Goal: Information Seeking & Learning: Learn about a topic

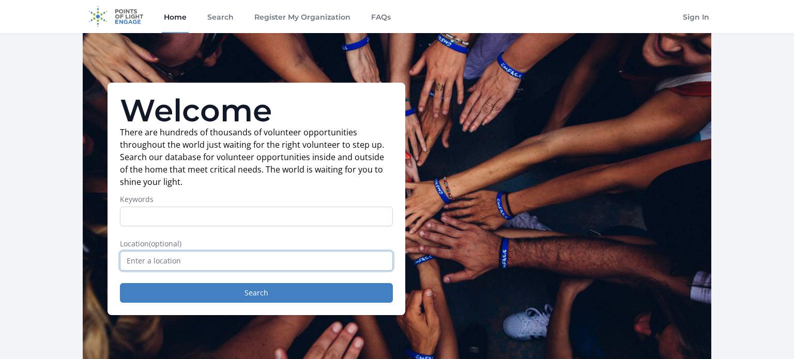
click at [155, 269] on input "text" at bounding box center [256, 261] width 273 height 20
click at [160, 259] on input "text" at bounding box center [256, 261] width 273 height 20
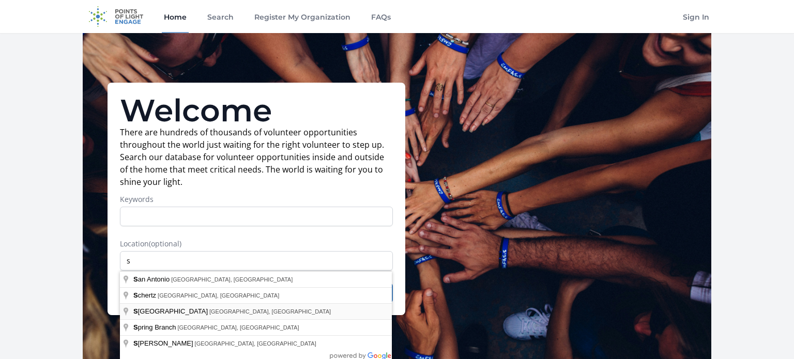
type input "[GEOGRAPHIC_DATA], [GEOGRAPHIC_DATA], [GEOGRAPHIC_DATA]"
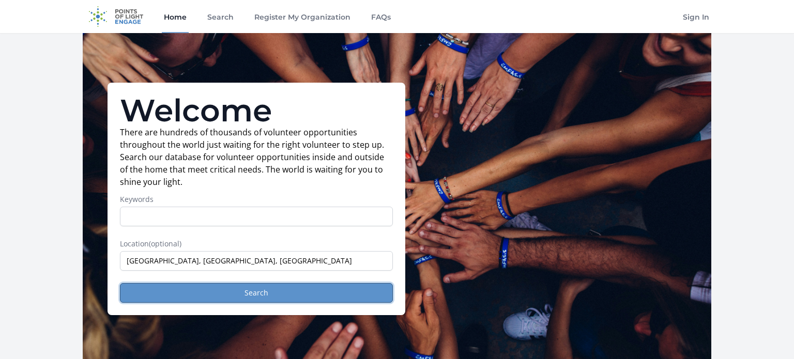
click at [212, 285] on button "Search" at bounding box center [256, 293] width 273 height 20
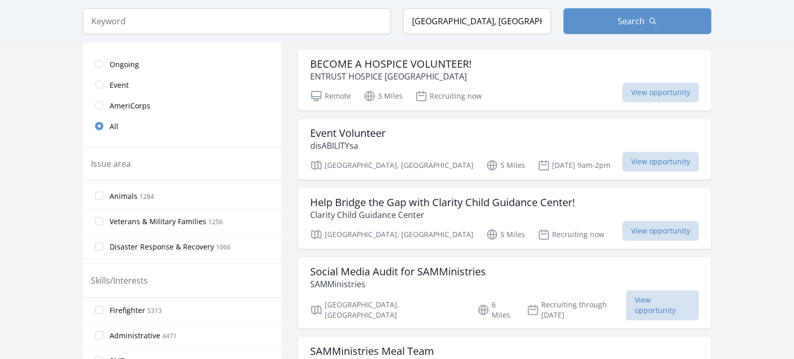
scroll to position [253, 0]
click at [117, 190] on span "Animals" at bounding box center [124, 194] width 28 height 10
click at [103, 190] on input "Animals 1284" at bounding box center [99, 193] width 8 height 8
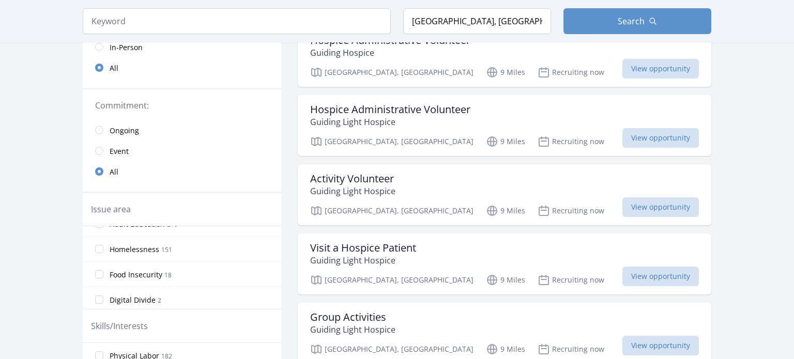
scroll to position [0, 0]
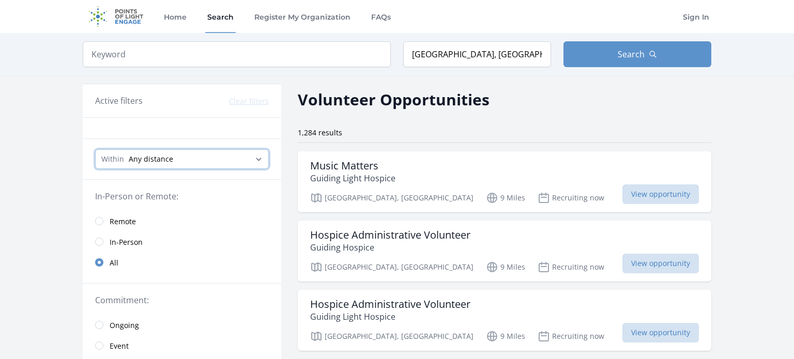
click at [146, 157] on select "Any distance , 5 Miles , 20 Miles , 50 Miles , 100 Miles" at bounding box center [182, 159] width 174 height 20
select select "8046"
click at [95, 149] on select "Any distance , 5 Miles , 20 Miles , 50 Miles , 100 Miles" at bounding box center [182, 159] width 174 height 20
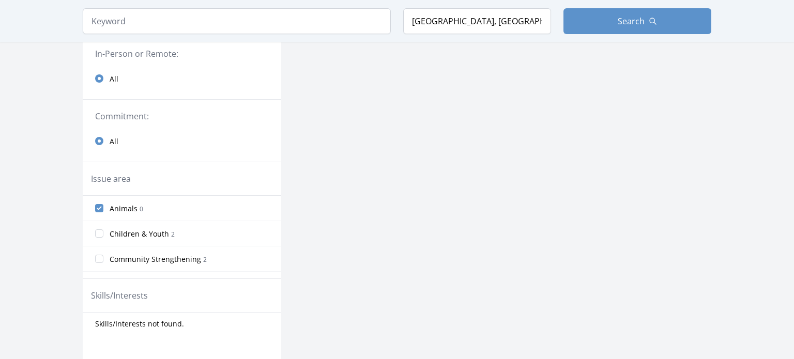
scroll to position [43, 0]
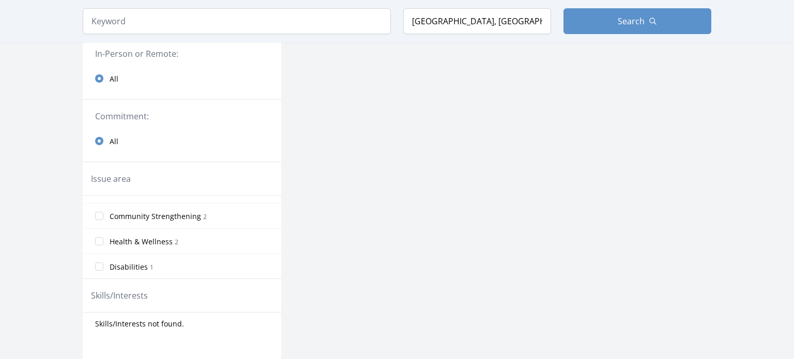
click at [134, 214] on span "Community Strengthening" at bounding box center [155, 216] width 91 height 10
click at [103, 214] on input "Community Strengthening 2" at bounding box center [99, 216] width 8 height 8
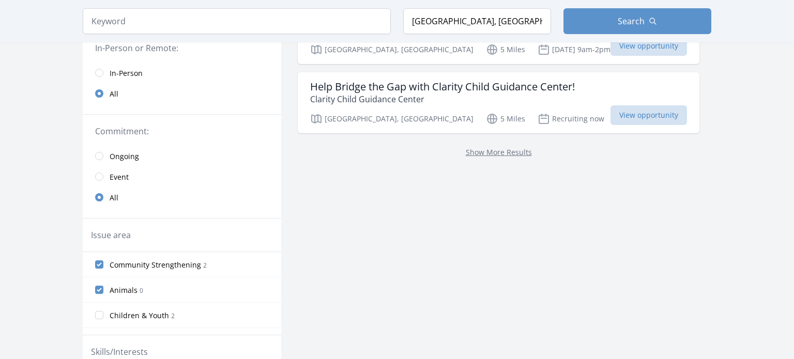
scroll to position [149, 0]
click at [101, 287] on input "Animals 0" at bounding box center [99, 289] width 8 height 8
click at [102, 264] on input "Community Strengthening 2" at bounding box center [99, 264] width 8 height 8
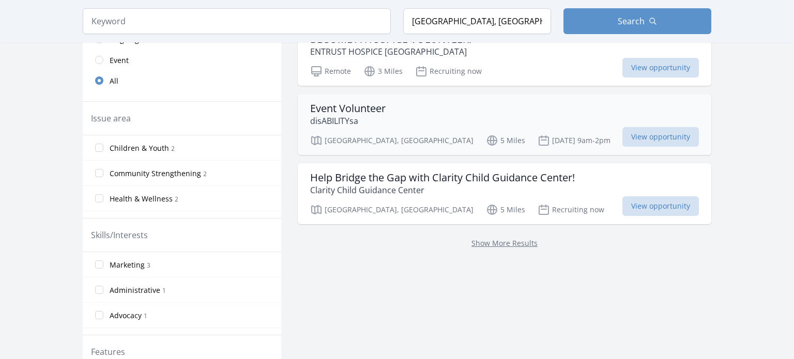
scroll to position [281, 0]
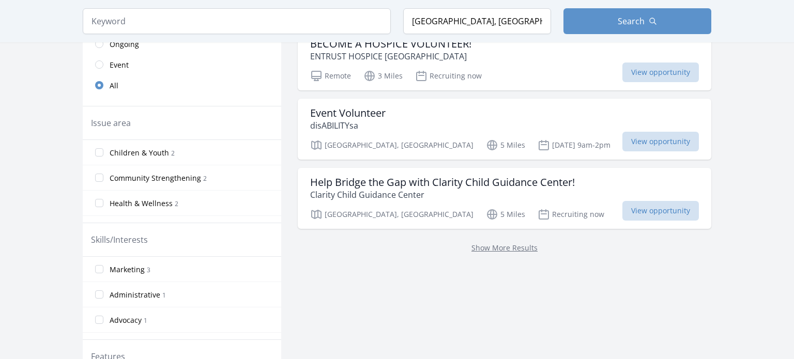
click at [211, 36] on div "Keyword Location [GEOGRAPHIC_DATA], [GEOGRAPHIC_DATA], [GEOGRAPHIC_DATA] Search" at bounding box center [397, 21] width 662 height 42
click at [501, 25] on input "[GEOGRAPHIC_DATA], [GEOGRAPHIC_DATA], [GEOGRAPHIC_DATA]" at bounding box center [477, 21] width 148 height 26
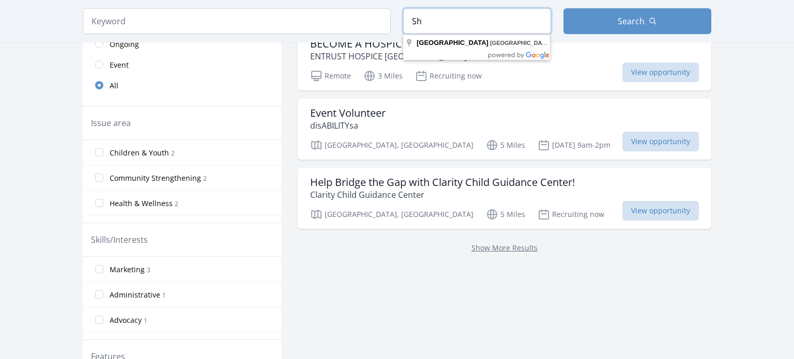
type input "S"
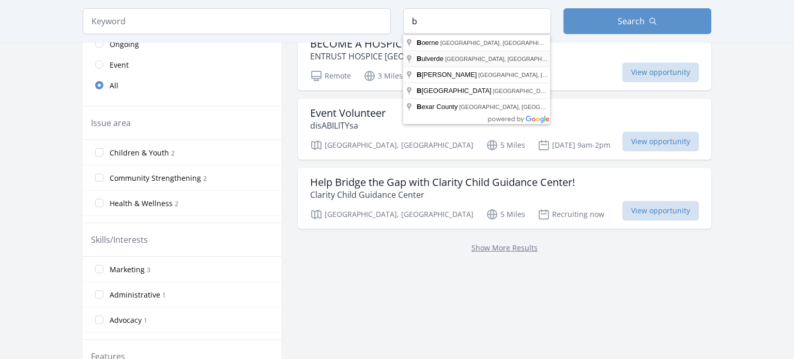
type input "[GEOGRAPHIC_DATA], [GEOGRAPHIC_DATA], [GEOGRAPHIC_DATA]"
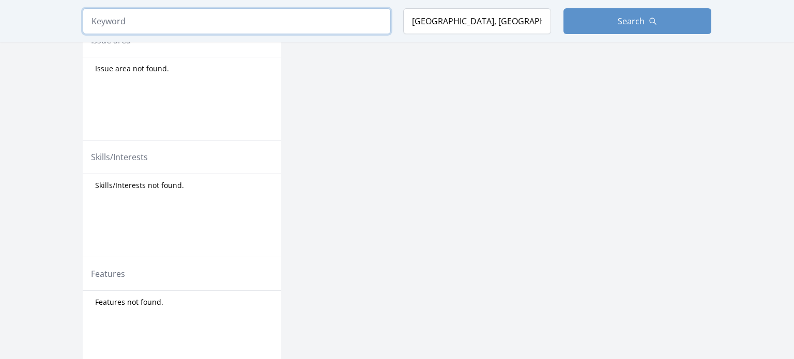
click at [350, 21] on input "search" at bounding box center [237, 21] width 308 height 26
type input "huma"
click button "submit" at bounding box center [0, 0] width 0 height 0
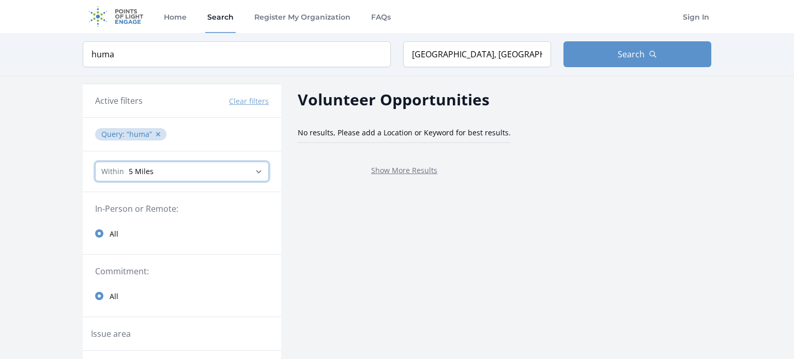
click at [124, 174] on select "Any distance , 5 Miles , 20 Miles , 50 Miles , 100 Miles" at bounding box center [182, 172] width 174 height 20
select select "all"
click at [95, 162] on select "Any distance , 5 Miles , 20 Miles , 50 Miles , 100 Miles" at bounding box center [182, 172] width 174 height 20
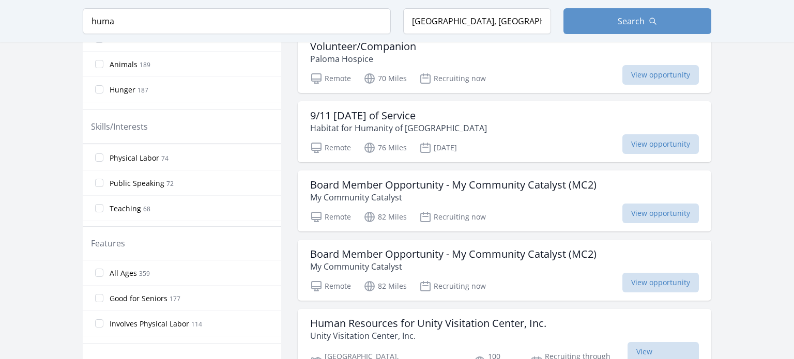
scroll to position [76, 0]
click at [145, 61] on span "189" at bounding box center [145, 64] width 11 height 9
click at [103, 61] on input "Animals 189" at bounding box center [99, 64] width 8 height 8
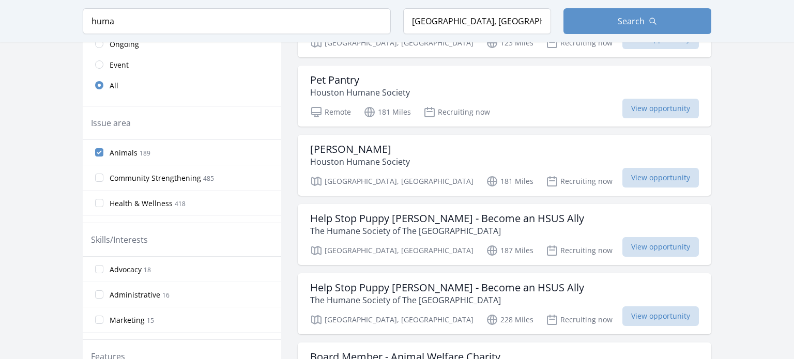
scroll to position [0, 0]
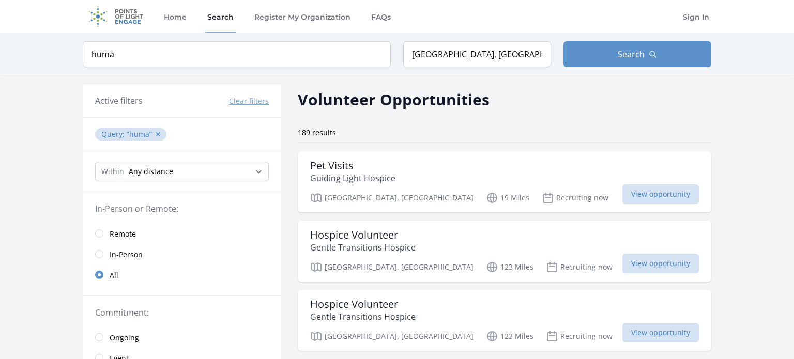
click at [144, 185] on div "Within Any distance , 5 Miles , 20 Miles , 50 Miles , 100 Miles" at bounding box center [182, 171] width 198 height 41
click at [144, 177] on select "Any distance , 5 Miles , 20 Miles , 50 Miles , 100 Miles" at bounding box center [182, 172] width 174 height 20
select select "32186"
click at [95, 162] on select "Any distance , 5 Miles , 20 Miles , 50 Miles , 100 Miles" at bounding box center [182, 172] width 174 height 20
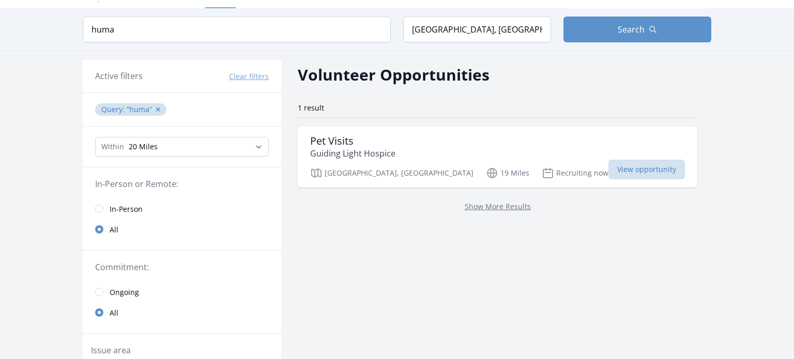
scroll to position [26, 0]
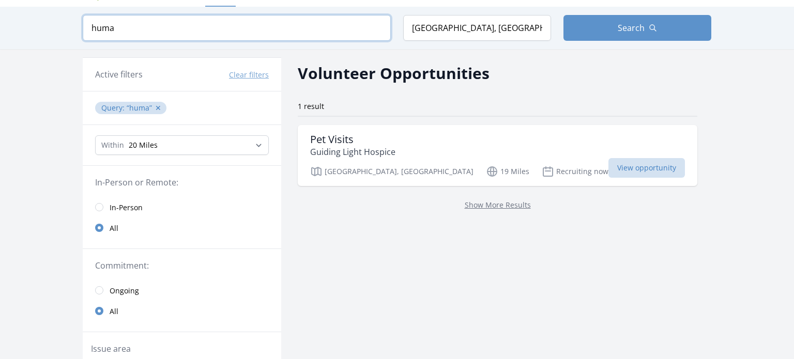
click at [211, 24] on input "huma" at bounding box center [237, 28] width 308 height 26
type input "h"
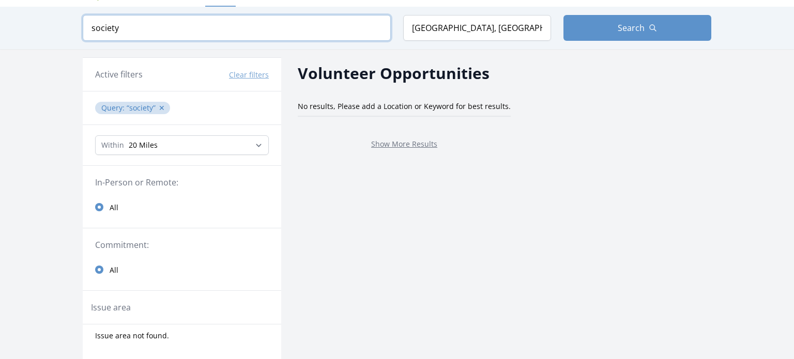
type input "society"
click at [181, 142] on select "Any distance , 5 Miles , 20 Miles , 50 Miles , 100 Miles" at bounding box center [182, 145] width 174 height 20
select select "80467"
click at [95, 135] on select "Any distance , 5 Miles , 20 Miles , 50 Miles , 100 Miles" at bounding box center [182, 145] width 174 height 20
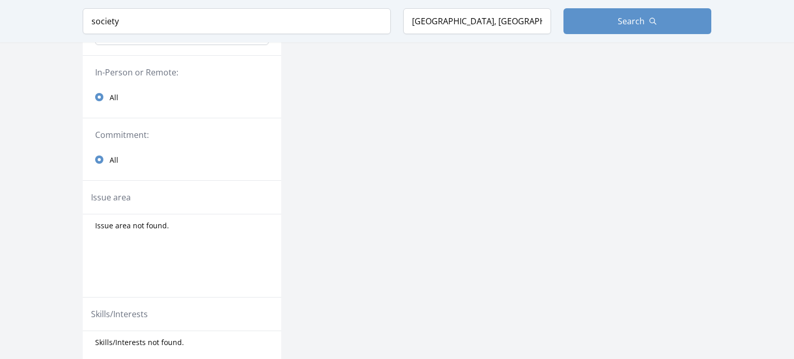
scroll to position [139, 0]
